Goal: Information Seeking & Learning: Learn about a topic

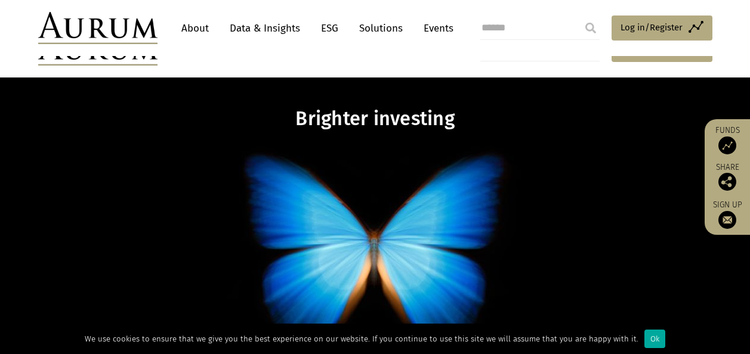
scroll to position [477, 0]
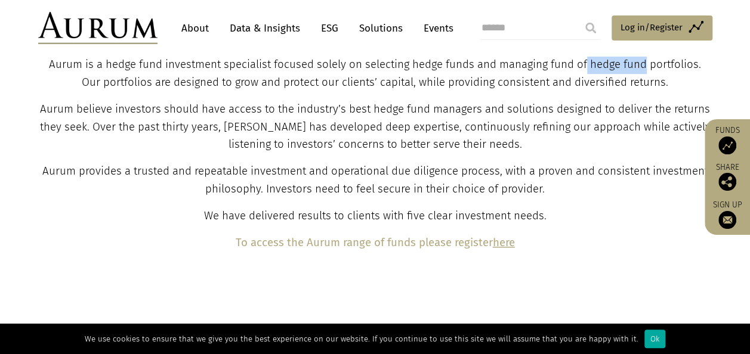
click at [201, 29] on link "About" at bounding box center [194, 28] width 39 height 22
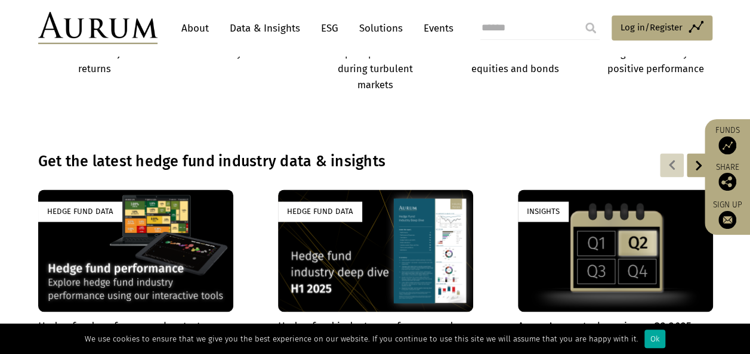
scroll to position [775, 0]
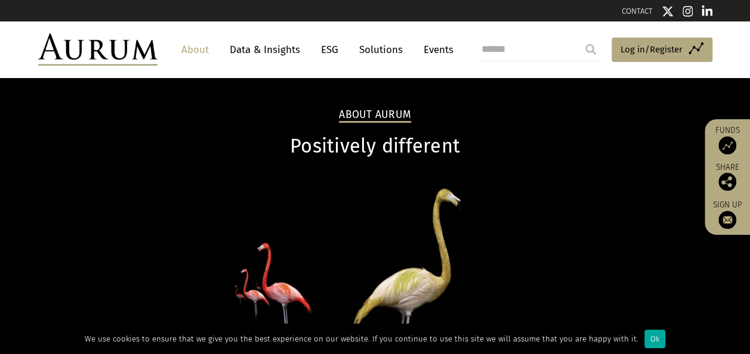
click at [193, 49] on link "About" at bounding box center [194, 50] width 39 height 22
click at [130, 47] on img at bounding box center [97, 49] width 119 height 32
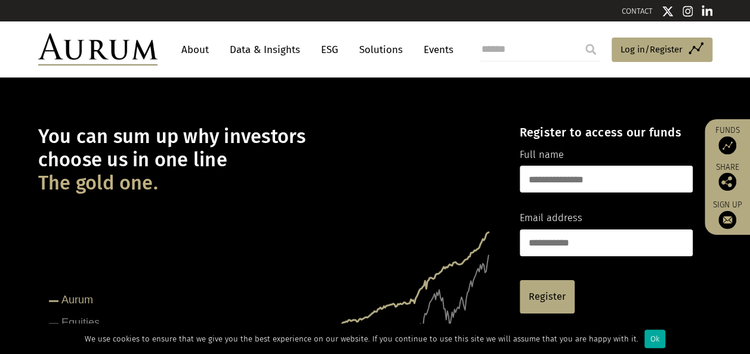
click at [256, 48] on link "Data & Insights" at bounding box center [265, 50] width 82 height 22
